Goal: Task Accomplishment & Management: Use online tool/utility

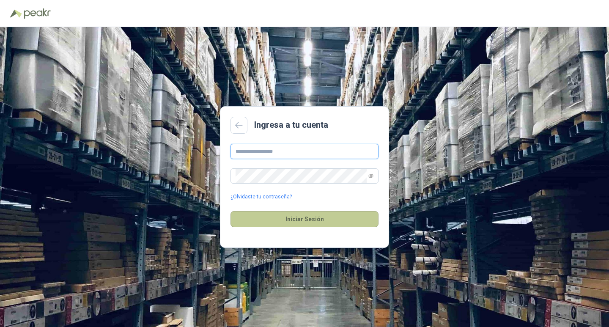
type input "**********"
click at [330, 219] on button "Iniciar Sesión" at bounding box center [304, 219] width 148 height 16
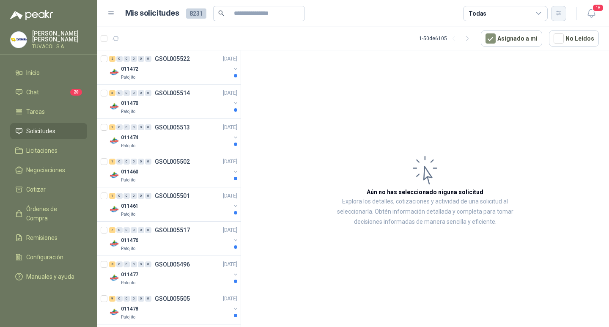
click at [558, 14] on icon "button" at bounding box center [558, 13] width 5 height 4
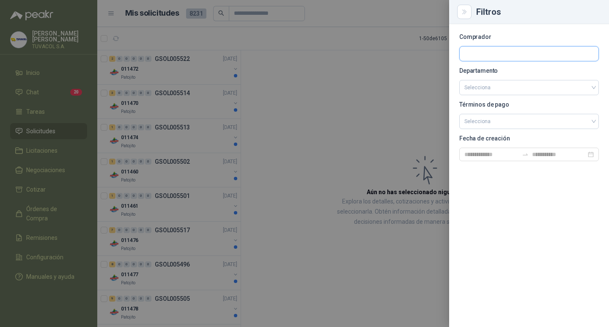
click at [479, 51] on input "text" at bounding box center [529, 54] width 139 height 14
type input "*********"
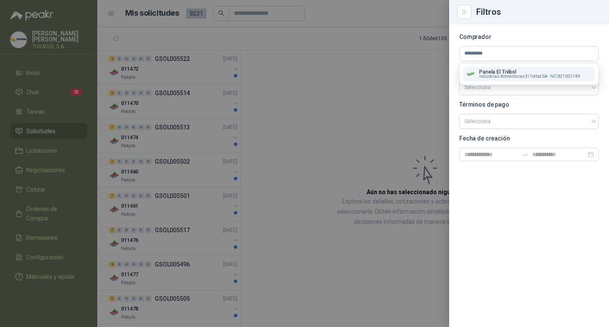
click at [490, 73] on p "Panela El Trébol" at bounding box center [529, 71] width 101 height 5
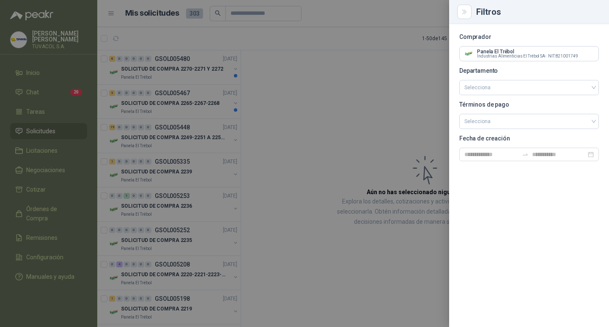
click at [276, 150] on div at bounding box center [304, 163] width 609 height 327
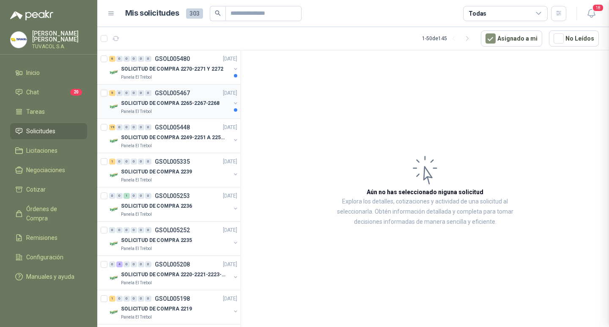
click at [173, 104] on p "SOLICITUD DE COMPRA 2265-2267-2268" at bounding box center [170, 103] width 99 height 8
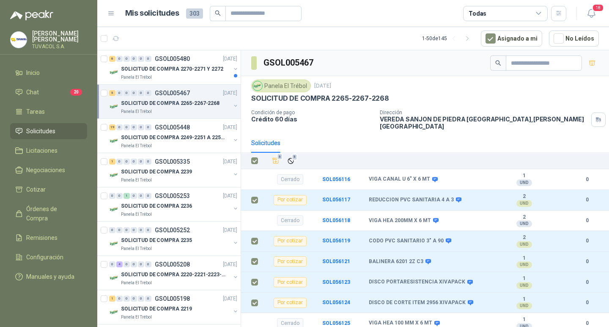
click at [284, 159] on div "5 5" at bounding box center [434, 161] width 329 height 12
click at [291, 159] on icon "Ignorar" at bounding box center [290, 160] width 7 height 7
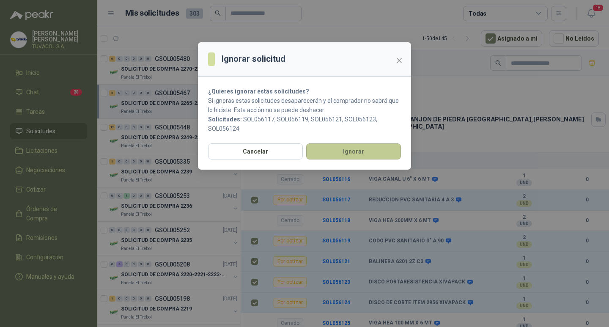
click at [372, 153] on button "Ignorar" at bounding box center [353, 151] width 95 height 16
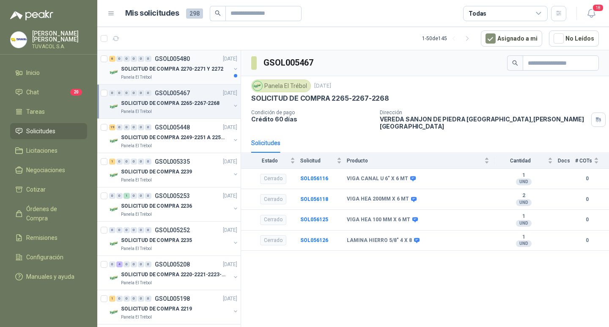
click at [181, 75] on div "Panela El Trébol" at bounding box center [176, 77] width 110 height 7
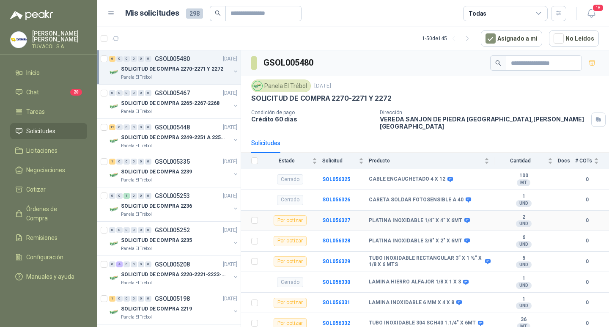
scroll to position [23, 0]
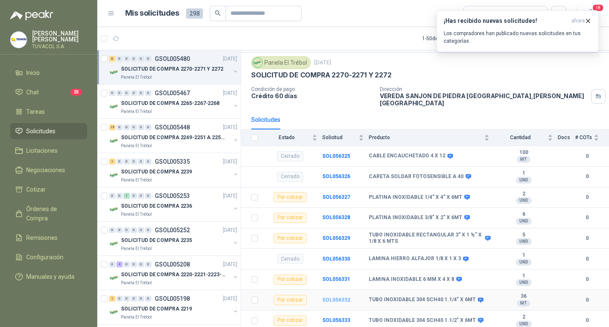
click at [335, 300] on b "SOL056332" at bounding box center [336, 300] width 28 height 6
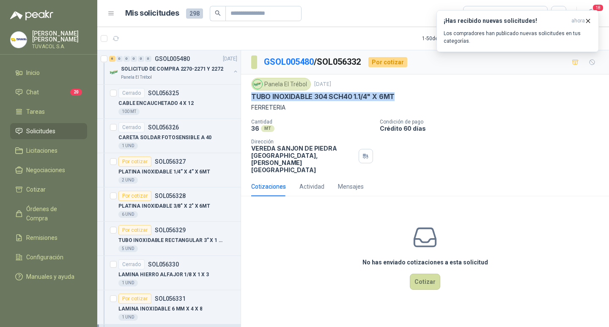
drag, startPoint x: 394, startPoint y: 96, endPoint x: 247, endPoint y: 99, distance: 146.3
click at [247, 99] on div "Panela El Trébol [DATE] TUBO INOXIDABLE 304 SCH40 1.1/4" X 6MT FERRETERIA Canti…" at bounding box center [425, 125] width 368 height 102
copy p "TUBO INOXIDABLE 304 SCH40 1.1/4" X 6MT"
click at [423, 287] on button "Cotizar" at bounding box center [425, 282] width 30 height 16
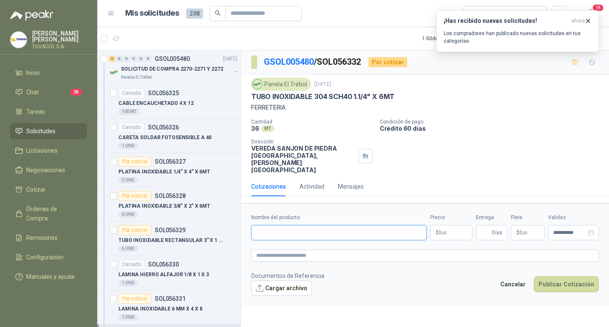
click at [355, 231] on input "Nombre del producto" at bounding box center [338, 232] width 175 height 15
paste input "**********"
type input "**********"
click at [454, 239] on p "$ 0 ,00" at bounding box center [451, 232] width 42 height 15
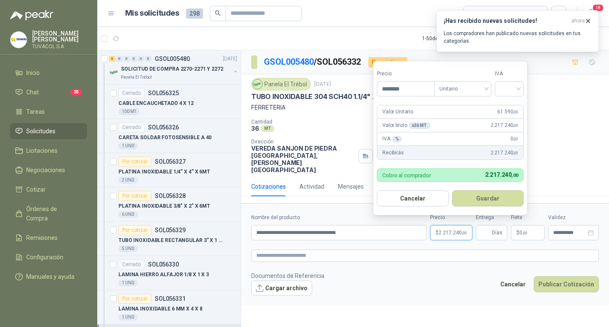
type input "********"
click at [514, 85] on input "search" at bounding box center [509, 88] width 19 height 13
click at [511, 104] on div "19%" at bounding box center [511, 105] width 16 height 9
click at [495, 203] on button "Guardar" at bounding box center [489, 198] width 73 height 16
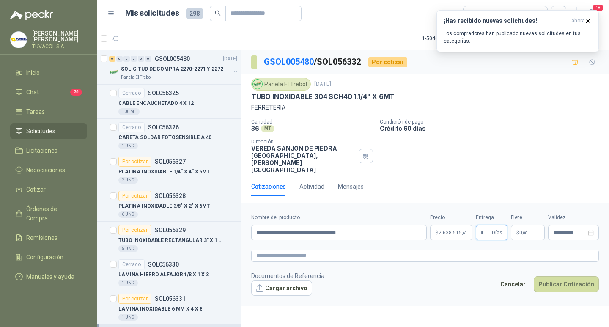
type input "*"
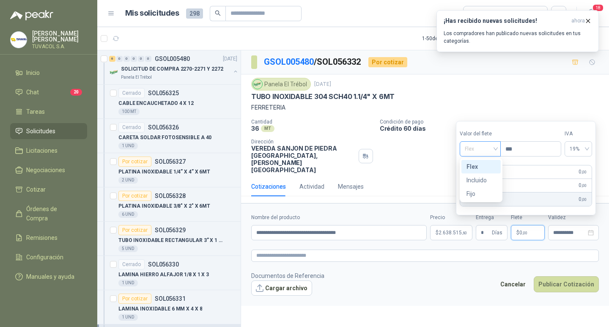
click at [475, 150] on span "Flex" at bounding box center [480, 148] width 31 height 13
click at [478, 181] on div "Incluido" at bounding box center [480, 179] width 29 height 9
click at [576, 284] on button "Publicar Cotización" at bounding box center [566, 284] width 65 height 16
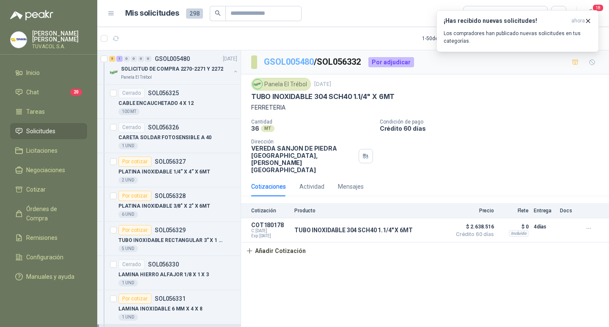
click at [299, 63] on link "GSOL005480" at bounding box center [289, 62] width 50 height 10
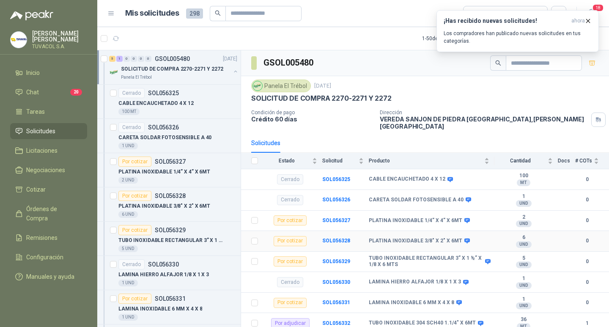
scroll to position [23, 0]
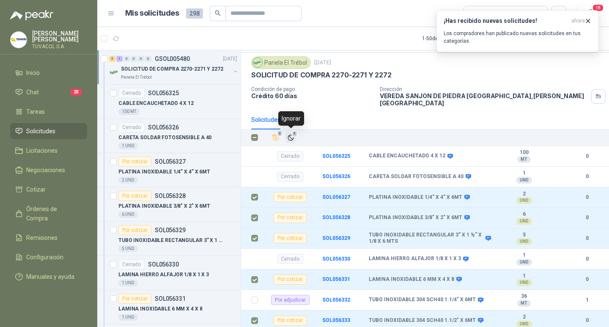
click at [293, 132] on span "5" at bounding box center [295, 133] width 6 height 7
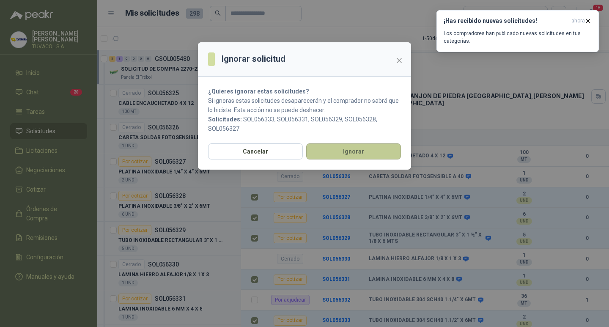
click at [381, 156] on button "Ignorar" at bounding box center [353, 151] width 95 height 16
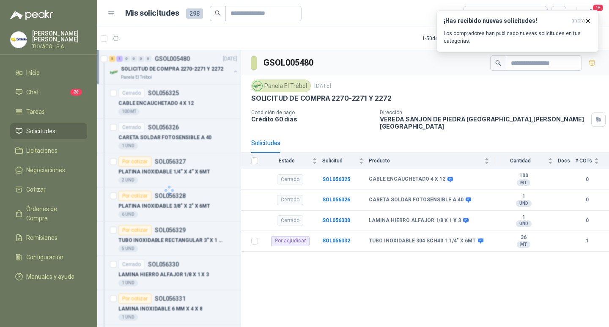
scroll to position [0, 0]
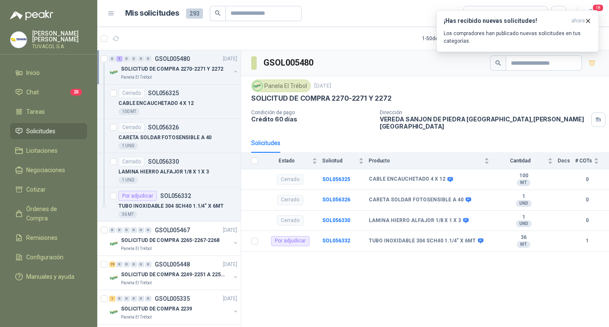
click at [84, 40] on div "[PERSON_NAME] S.A." at bounding box center [59, 39] width 55 height 19
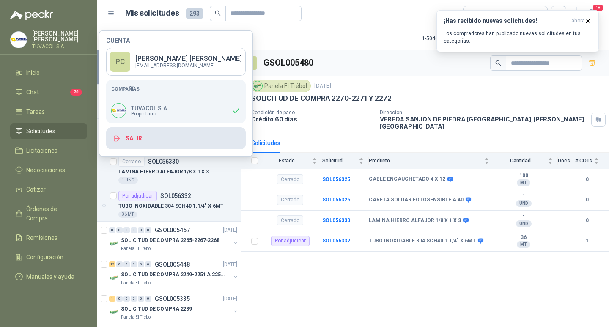
click at [147, 138] on button "Salir" at bounding box center [176, 138] width 140 height 22
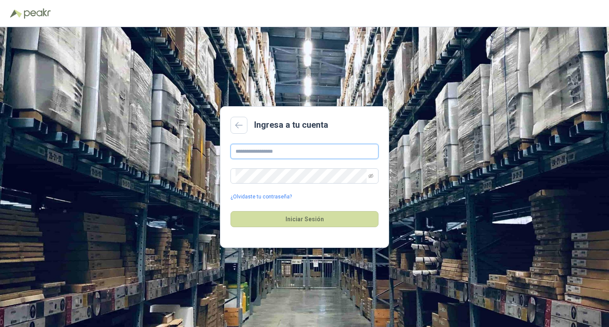
type input "**********"
